Goal: Task Accomplishment & Management: Manage account settings

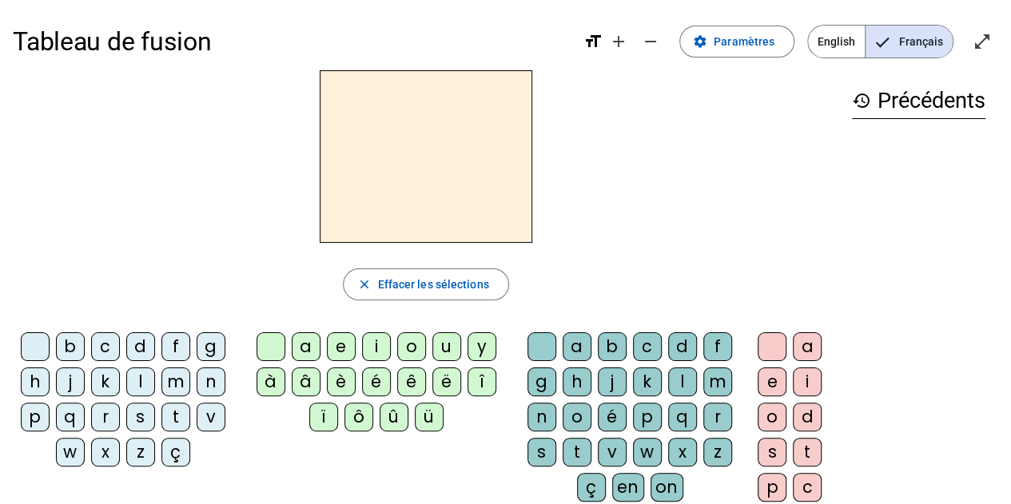
drag, startPoint x: 0, startPoint y: 0, endPoint x: 416, endPoint y: 161, distance: 446.2
click at [416, 161] on h2 at bounding box center [426, 156] width 213 height 173
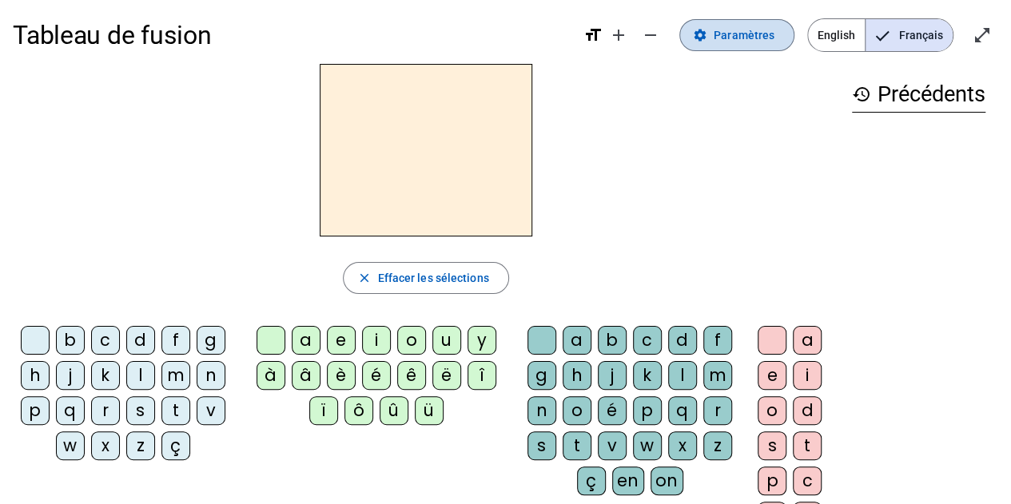
click at [735, 33] on span "Paramètres" at bounding box center [744, 35] width 61 height 19
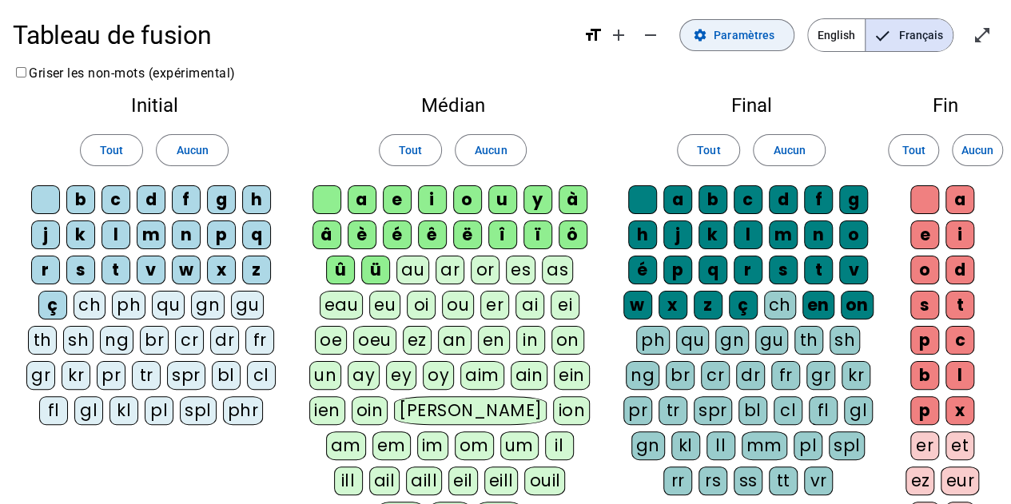
click at [737, 26] on span "Paramètres" at bounding box center [744, 35] width 61 height 19
click at [654, 82] on div "Tableau de fusion format_size add remove settings Paramètres English Français o…" at bounding box center [505, 424] width 1011 height 861
click at [742, 43] on span "Paramètres" at bounding box center [744, 35] width 61 height 19
